Goal: Information Seeking & Learning: Check status

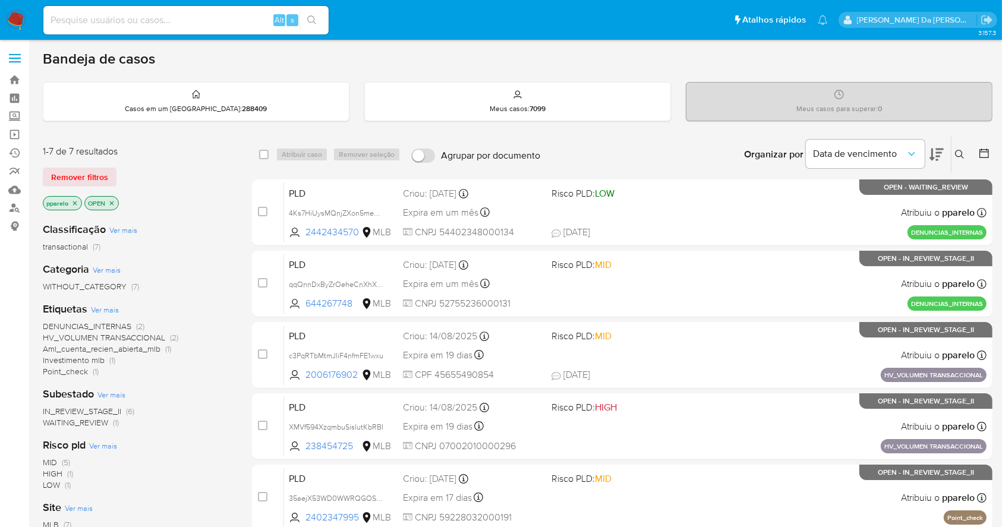
click at [234, 12] on input at bounding box center [185, 19] width 285 height 15
click at [231, 18] on input at bounding box center [185, 19] width 285 height 15
paste input "c3PqRTbMtmJIiF4nfmFE1wxu"
type input "c3PqRTbMtmJIiF4nfmFE1wxu"
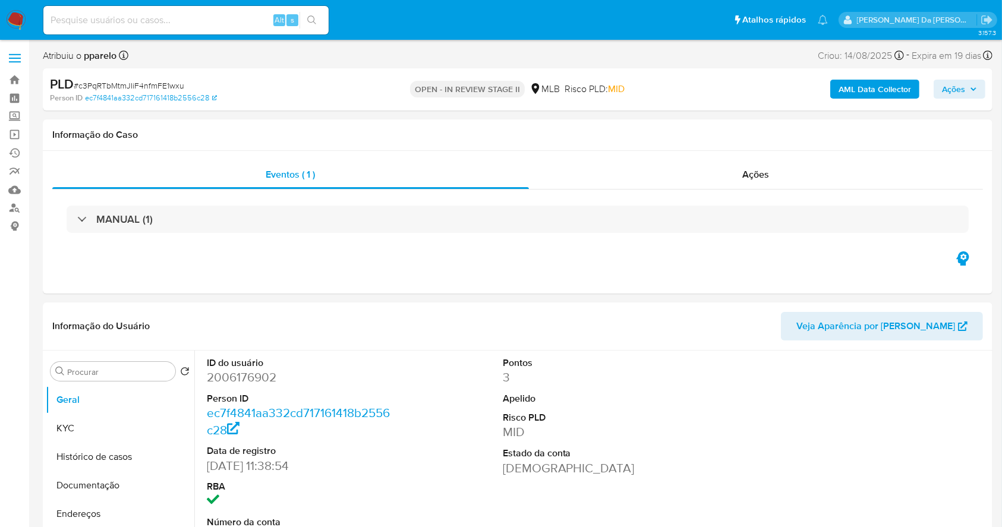
select select "10"
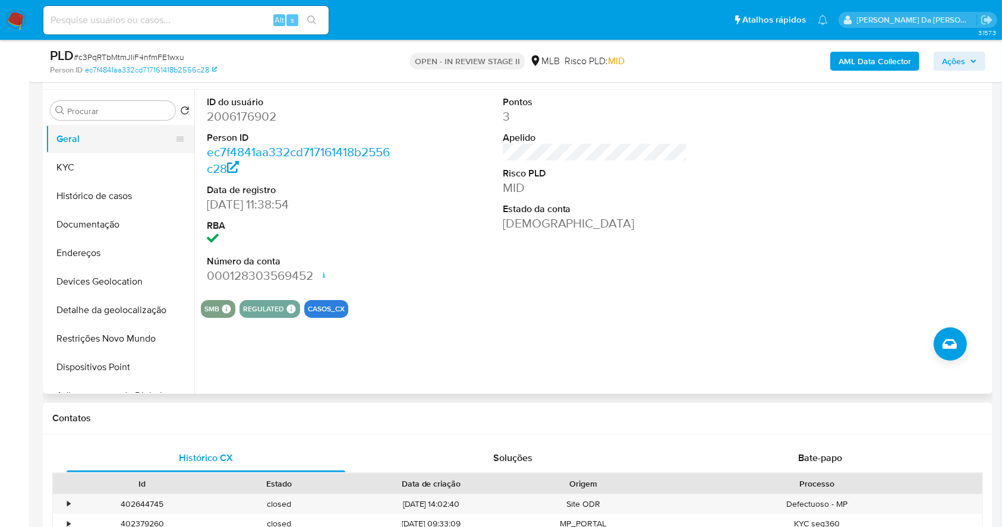
scroll to position [194, 0]
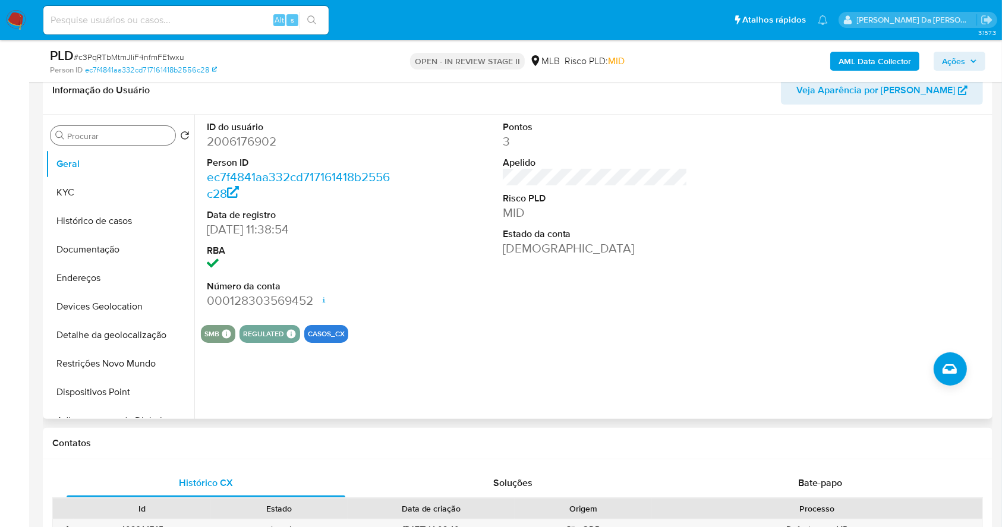
click at [116, 136] on input "Procurar" at bounding box center [118, 136] width 103 height 11
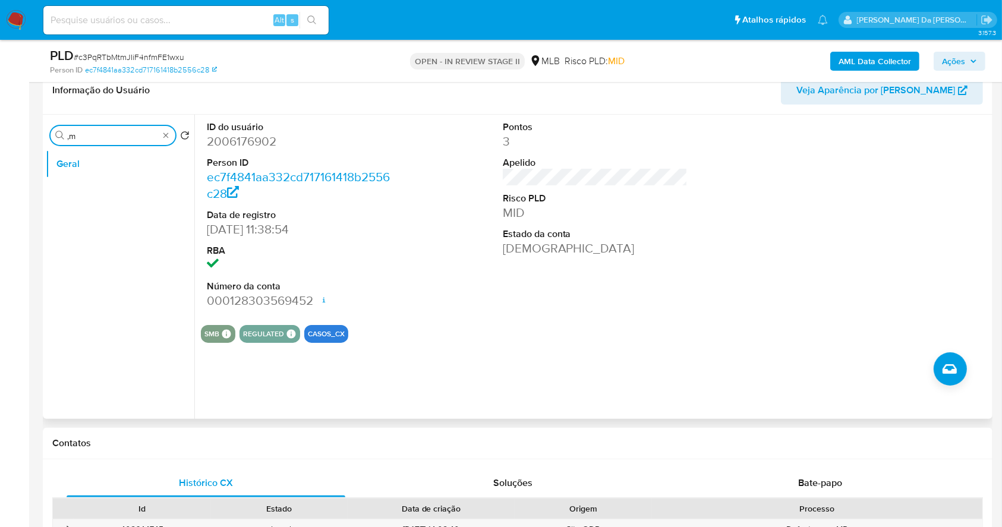
type input ","
type input "aml"
click at [100, 202] on button "Marcas AML" at bounding box center [120, 192] width 149 height 29
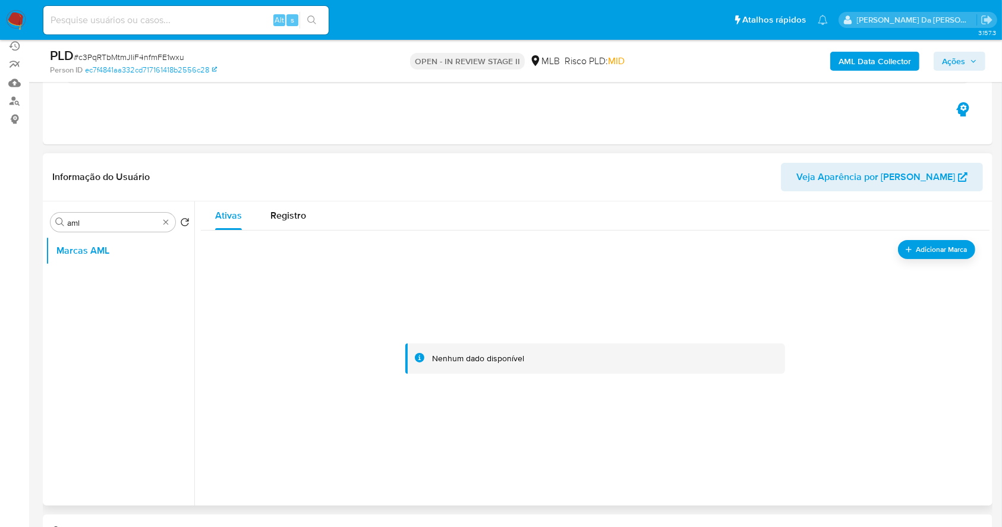
scroll to position [35, 0]
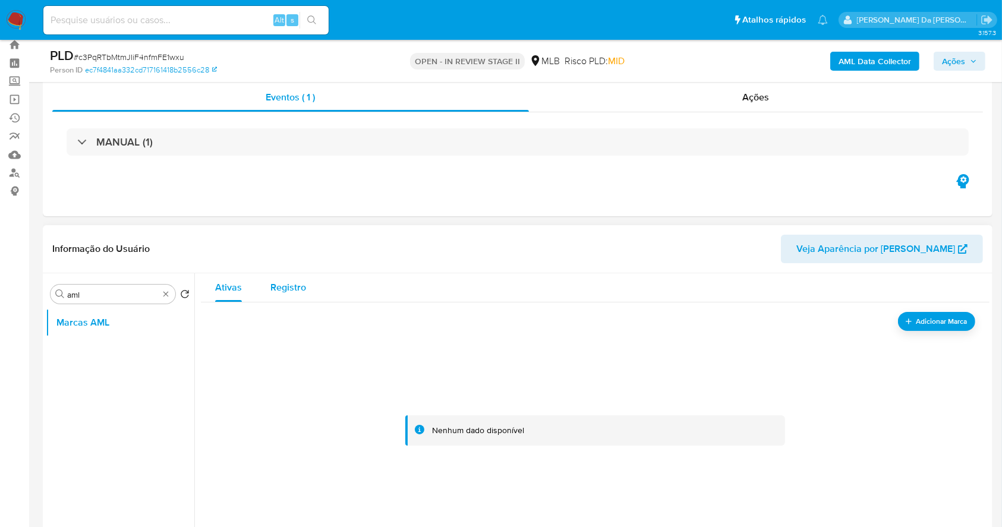
click at [308, 285] on button "Registro" at bounding box center [288, 287] width 64 height 29
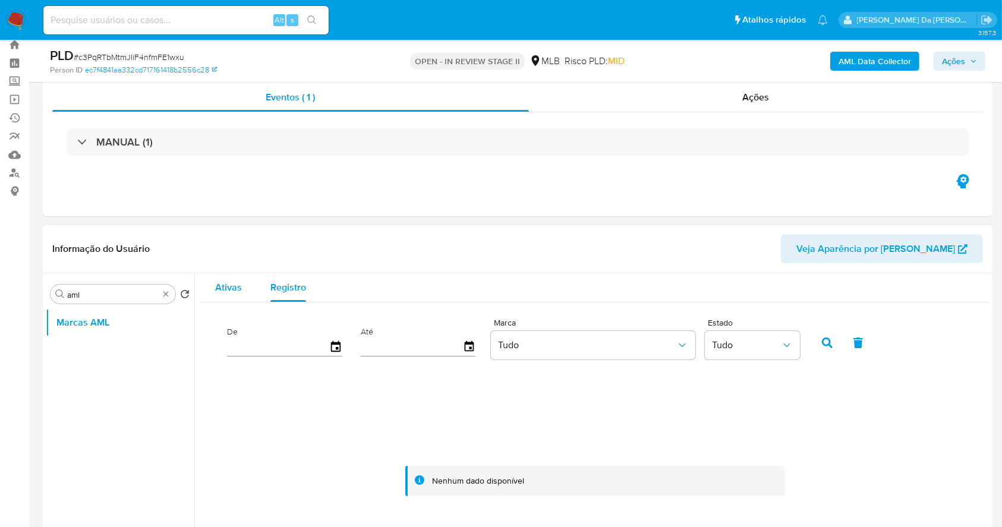
click at [235, 280] on span "Ativas" at bounding box center [228, 287] width 27 height 14
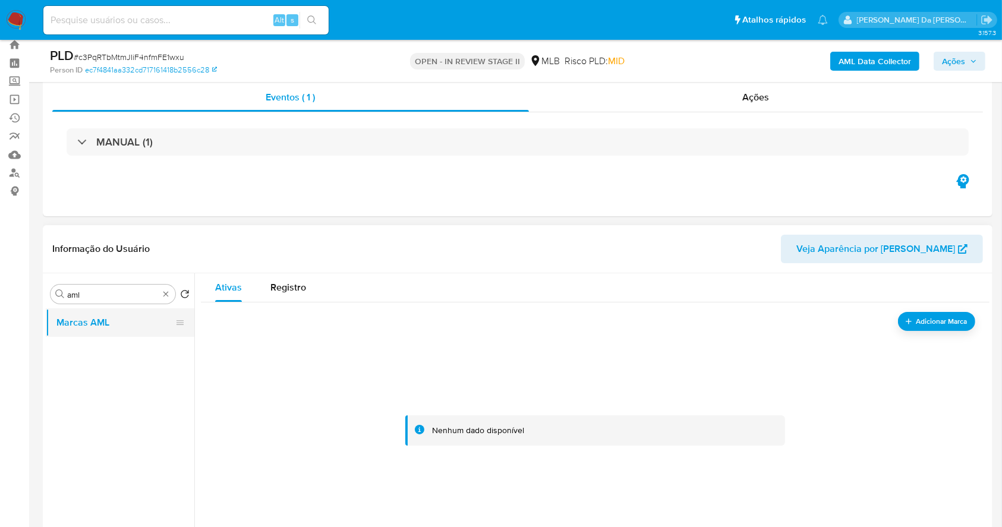
click at [110, 320] on button "Marcas AML" at bounding box center [115, 322] width 139 height 29
click at [220, 21] on input at bounding box center [185, 19] width 285 height 15
paste input "TZ6vrxwSvZXj13IPi1a1dHTD"
type input "TZ6vrxwSvZXj13IPi1a1dHTD"
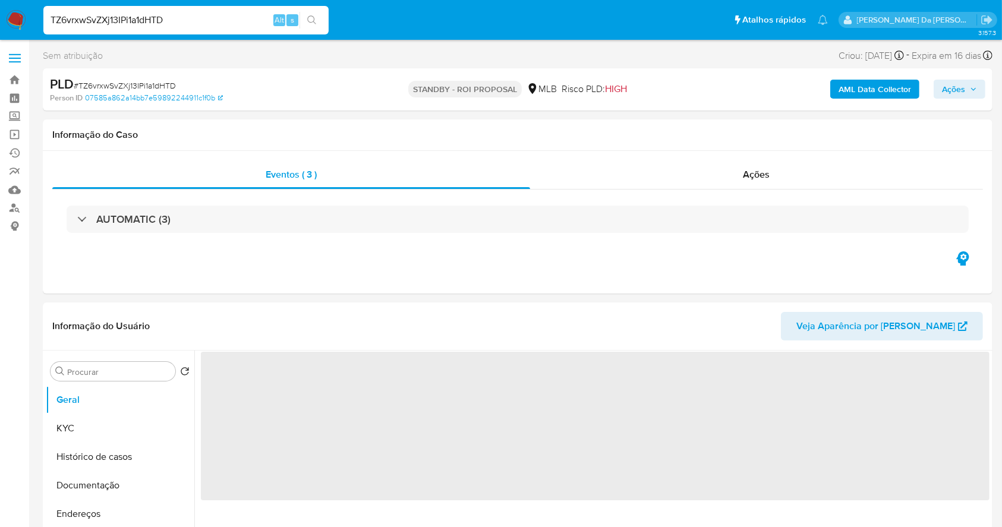
select select "10"
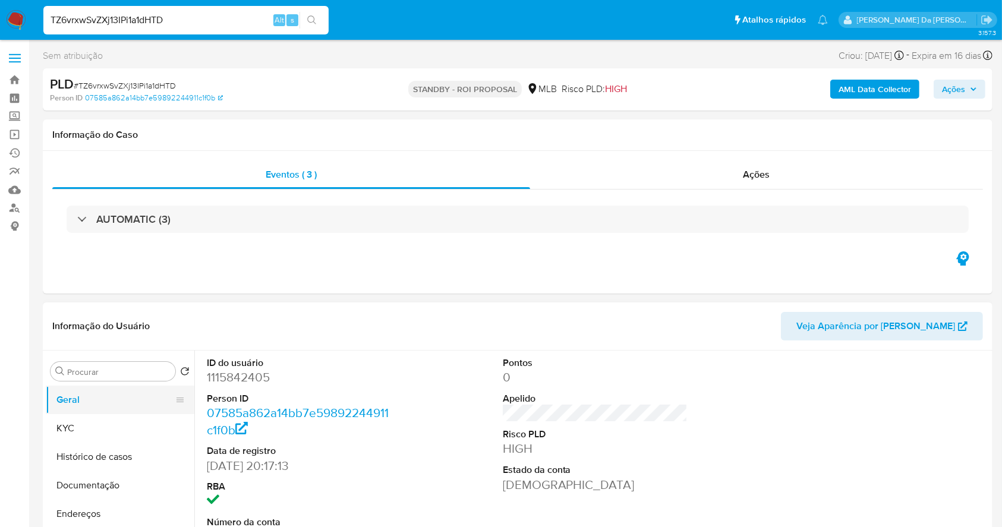
click at [147, 406] on button "Geral" at bounding box center [115, 400] width 139 height 29
click at [143, 425] on button "KYC" at bounding box center [115, 428] width 139 height 29
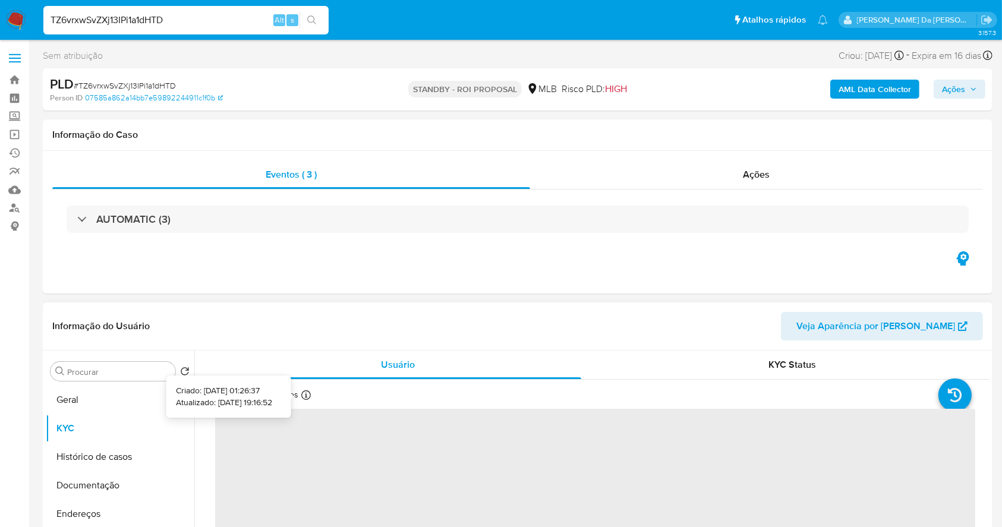
click at [316, 396] on div "Atualizado há 3 meses Criado: [DATE] 01:26:37 Atualizado: [DATE] 19:16:52" at bounding box center [280, 396] width 131 height 15
click at [301, 393] on icon at bounding box center [306, 395] width 10 height 10
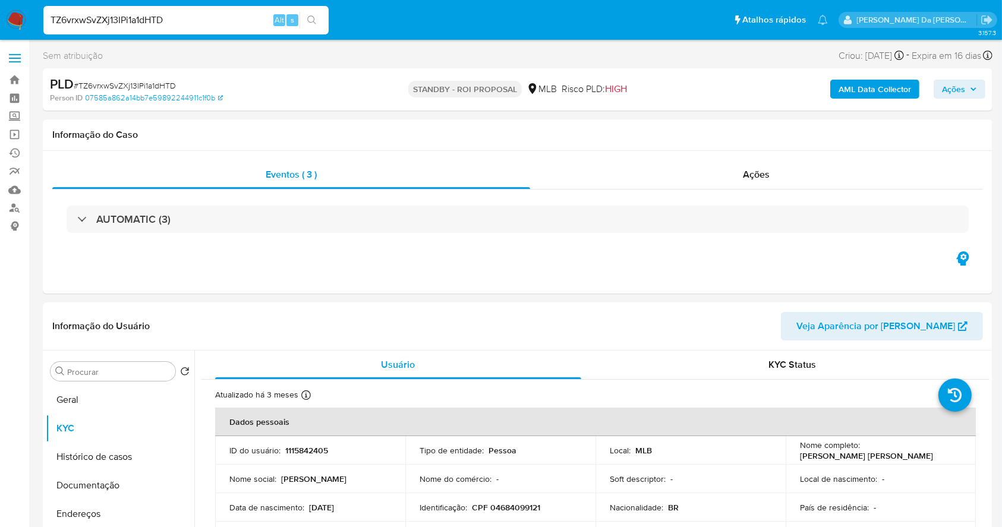
click at [253, 25] on input "TZ6vrxwSvZXj13IPi1a1dHTD" at bounding box center [185, 19] width 285 height 15
click at [251, 26] on input "TZ6vrxwSvZXj13IPi1a1dHTD" at bounding box center [185, 19] width 285 height 15
paste input "0xxNsQ1dQwisOxQYeSvFivsz"
type input "0xxNsQ1dQwisOxQYeSvFivsz"
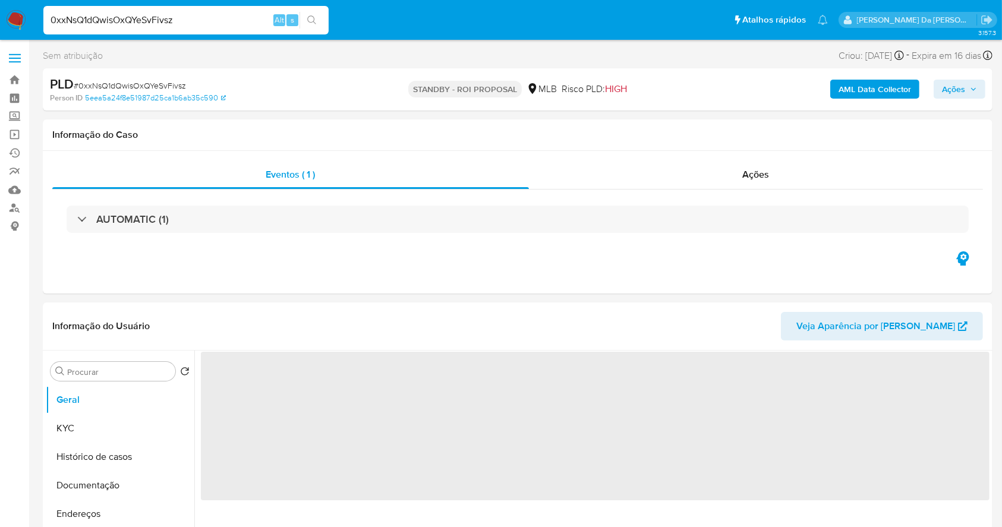
select select "10"
